Goal: Find specific page/section: Locate a particular part of the current website

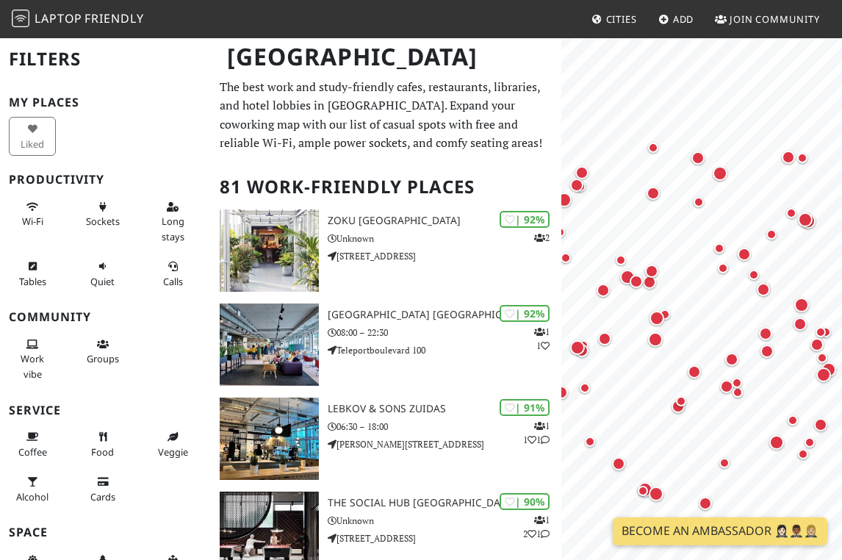
scroll to position [162, 0]
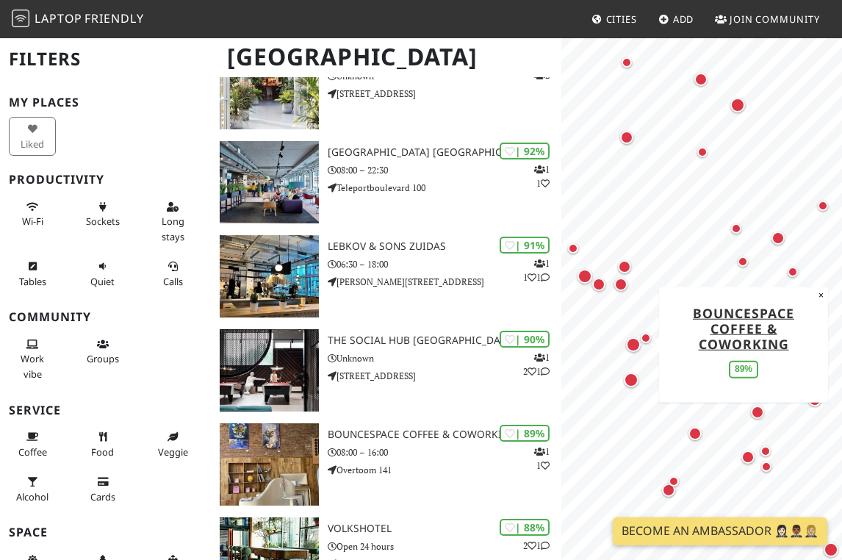
click at [632, 348] on div "Map marker" at bounding box center [633, 344] width 15 height 15
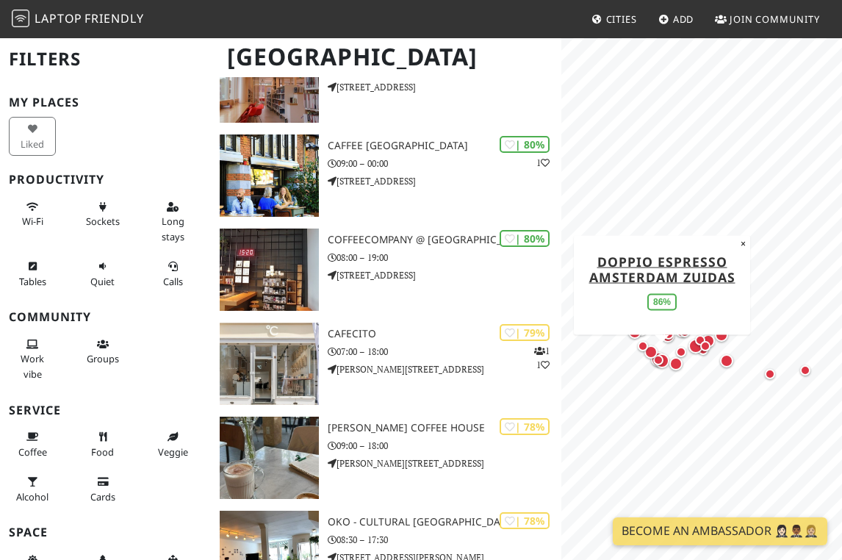
scroll to position [1410, 0]
